Goal: Find specific page/section: Find specific page/section

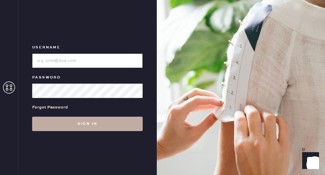
type input "reformationfillmore"
click at [110, 121] on button "Sign in" at bounding box center [87, 123] width 110 height 14
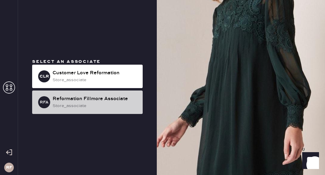
click at [114, 106] on div "store_associate" at bounding box center [94, 105] width 85 height 7
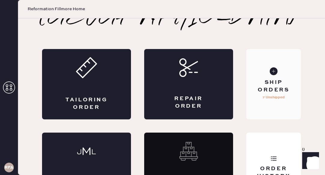
scroll to position [42, 0]
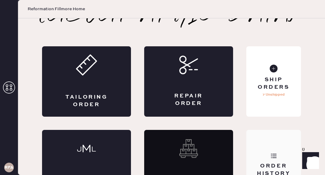
click at [272, 162] on div "Order History" at bounding box center [273, 169] width 45 height 15
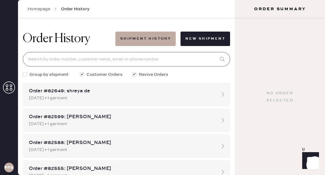
click at [125, 61] on input at bounding box center [126, 59] width 207 height 14
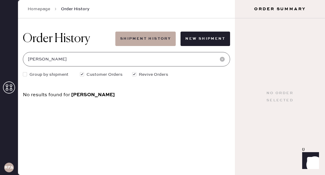
drag, startPoint x: 122, startPoint y: 57, endPoint x: 24, endPoint y: 64, distance: 98.0
click at [24, 64] on div "[PERSON_NAME]" at bounding box center [126, 59] width 207 height 14
type input "e"
paste input "[PERSON_NAME]."
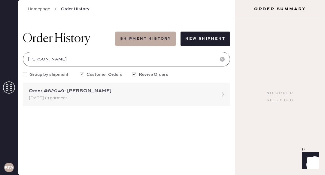
type input "[PERSON_NAME]"
click at [110, 97] on div "[DATE] • 1 garment" at bounding box center [121, 97] width 184 height 7
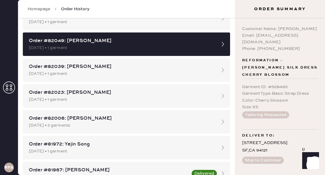
scroll to position [459, 0]
